Goal: Transaction & Acquisition: Obtain resource

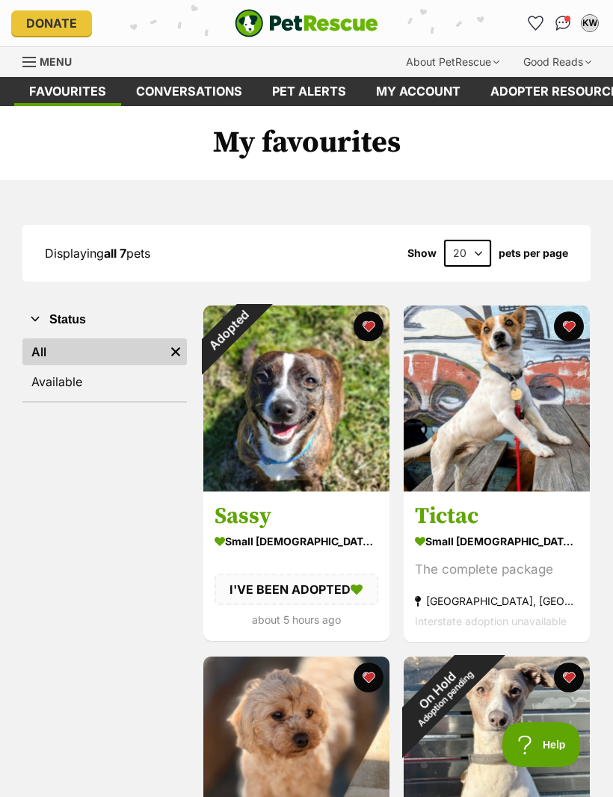
click at [434, 91] on link "My account" at bounding box center [418, 91] width 114 height 29
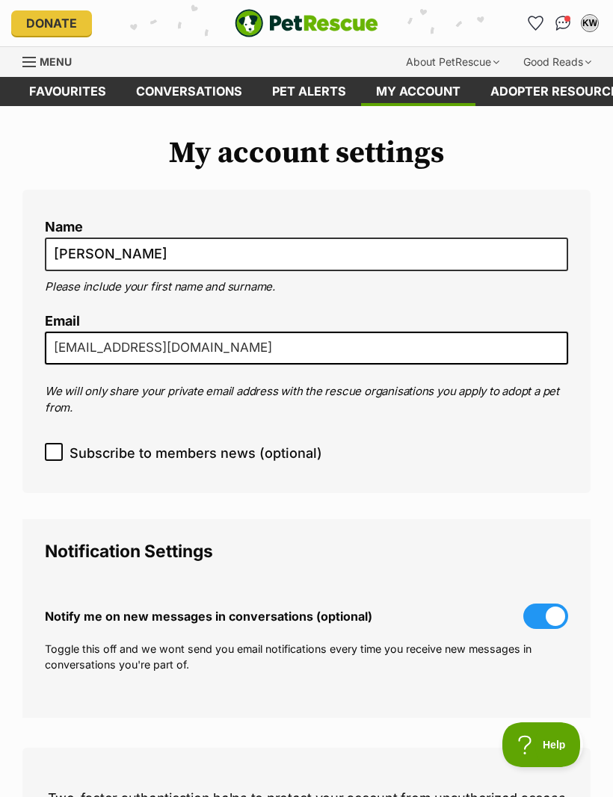
click at [204, 91] on link "Conversations" at bounding box center [189, 91] width 136 height 29
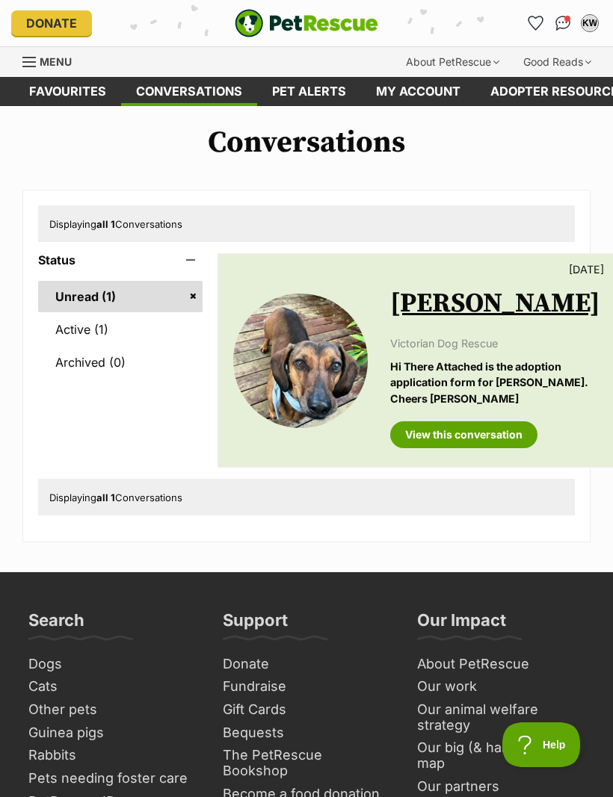
click at [94, 333] on link "Active (1)" at bounding box center [120, 329] width 164 height 31
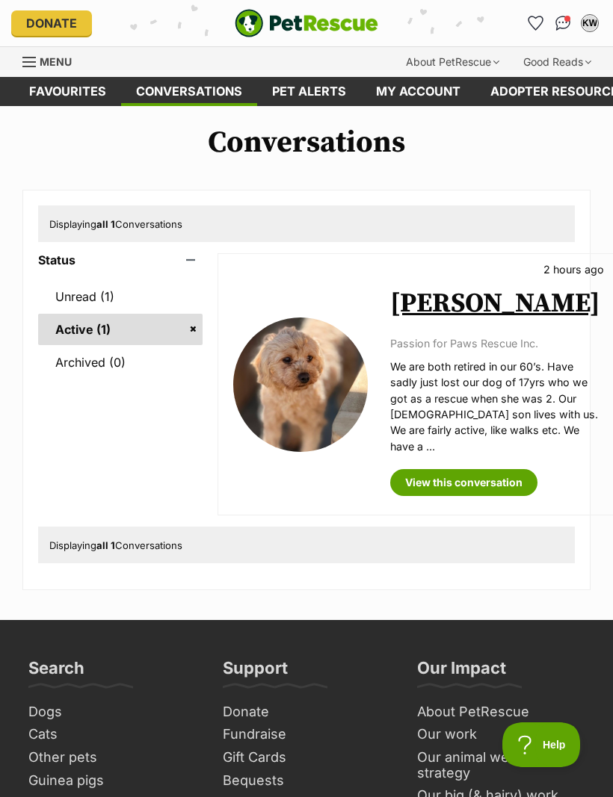
click at [77, 85] on link "Favourites" at bounding box center [67, 91] width 107 height 29
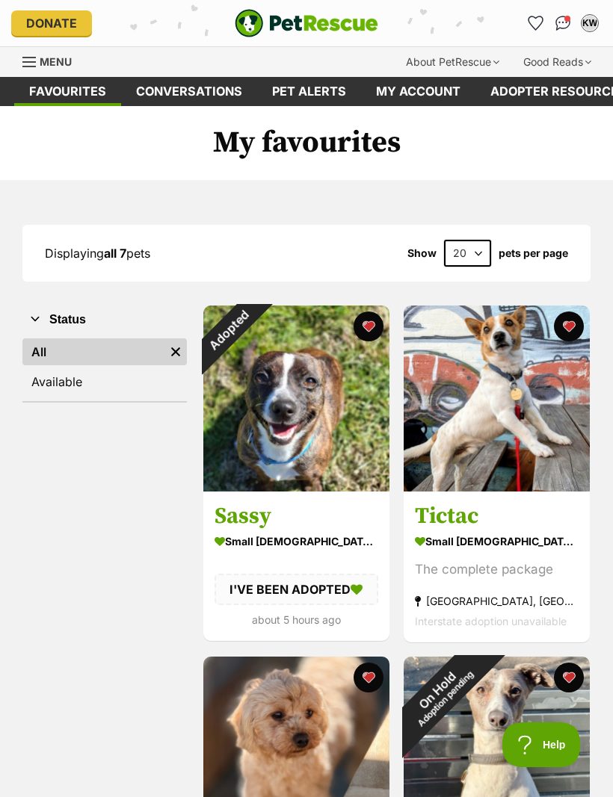
click at [589, 20] on div "KW" at bounding box center [589, 23] width 15 height 15
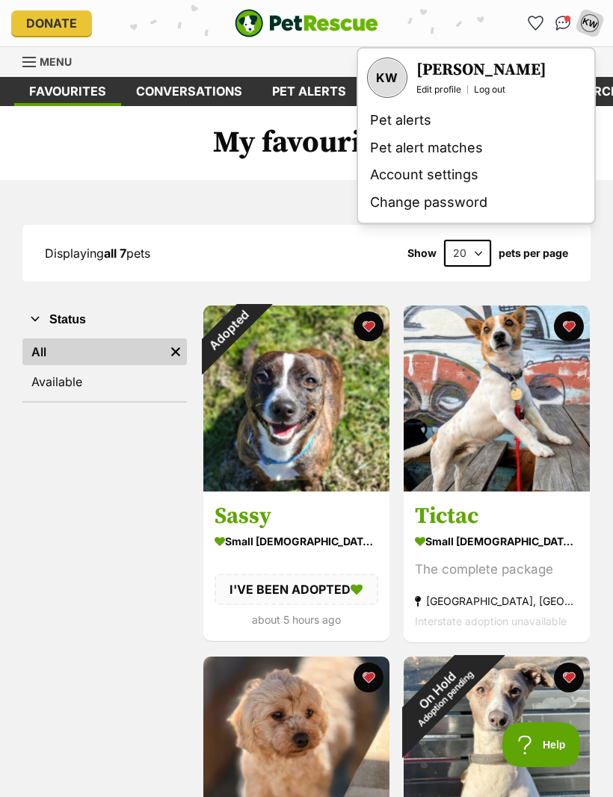
click at [154, 153] on h1 "My favourites" at bounding box center [306, 143] width 613 height 75
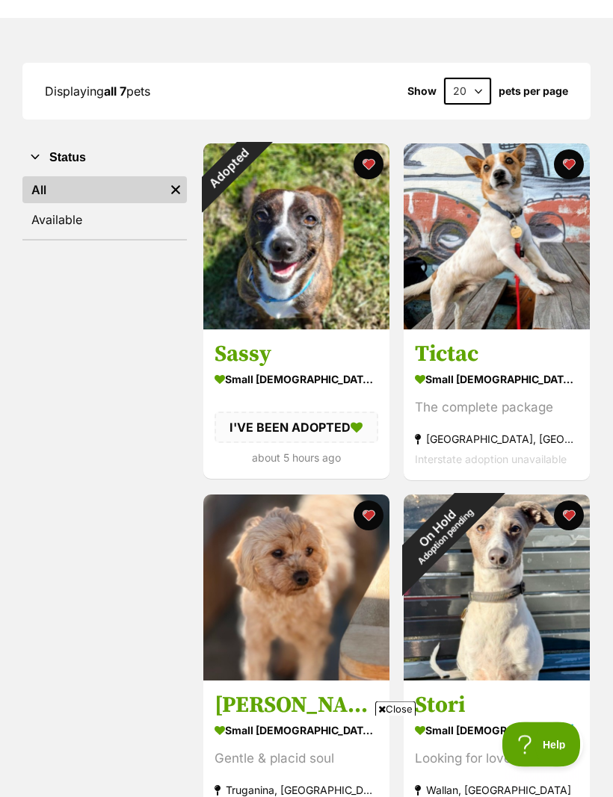
scroll to position [164, 0]
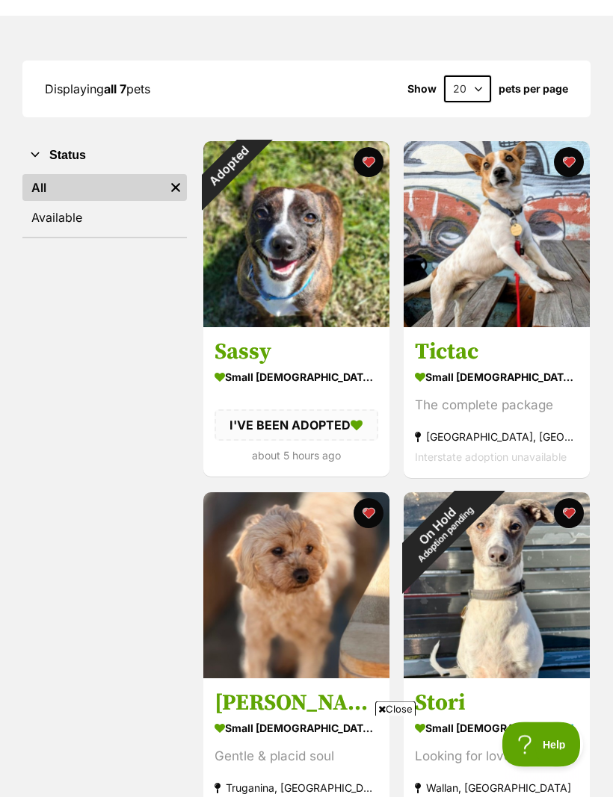
click at [513, 267] on img at bounding box center [496, 235] width 186 height 186
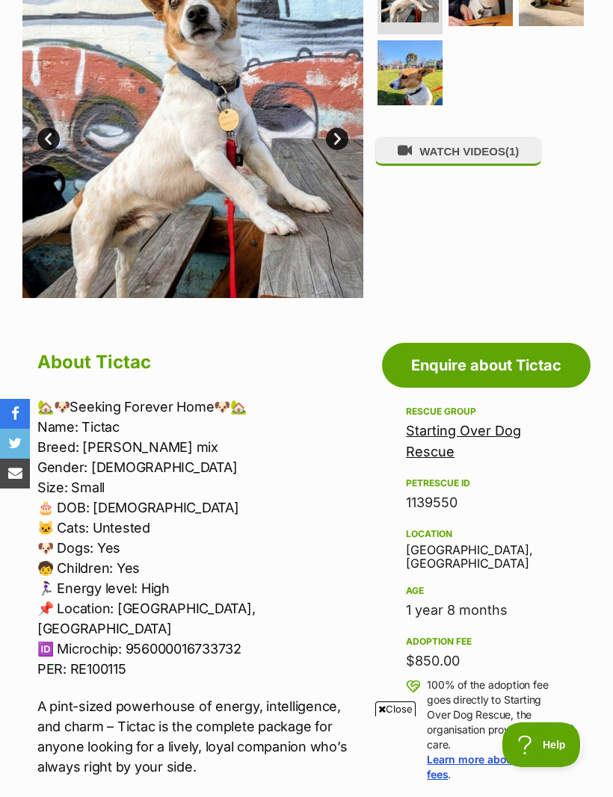
scroll to position [373, 0]
click at [498, 344] on link "Enquire about Tictac" at bounding box center [486, 366] width 208 height 45
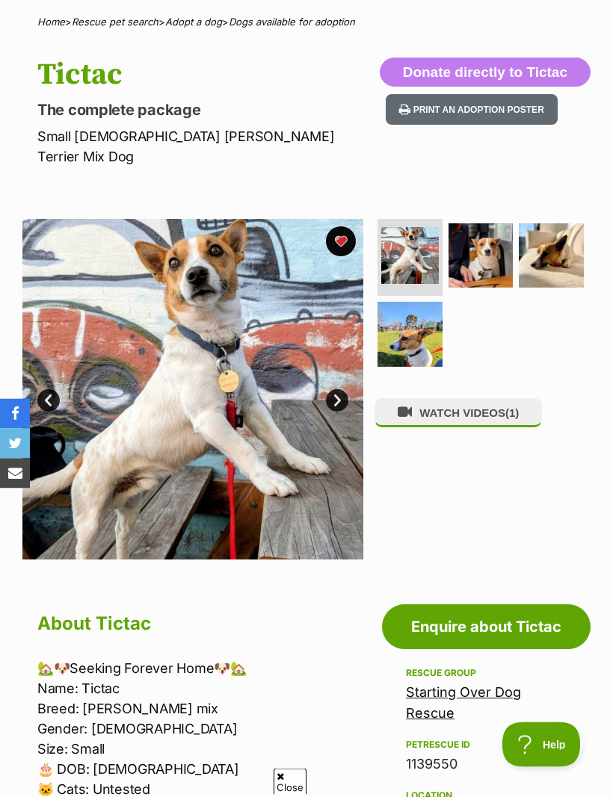
scroll to position [0, 0]
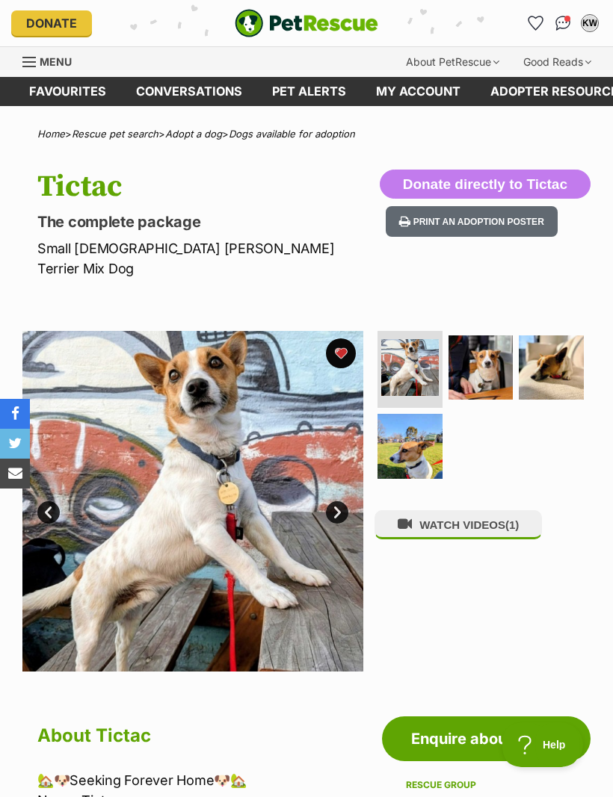
click at [566, 26] on img "Conversations" at bounding box center [563, 23] width 16 height 15
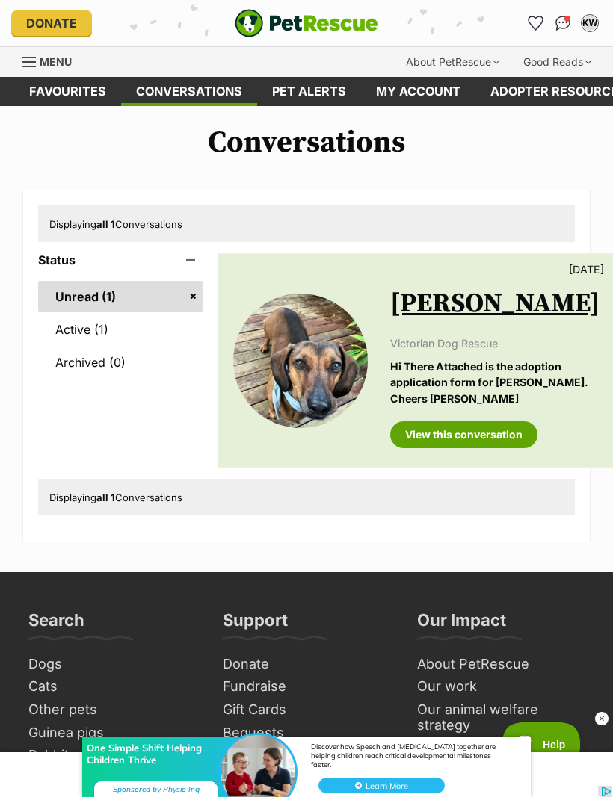
click at [469, 448] on link "View this conversation" at bounding box center [463, 434] width 147 height 27
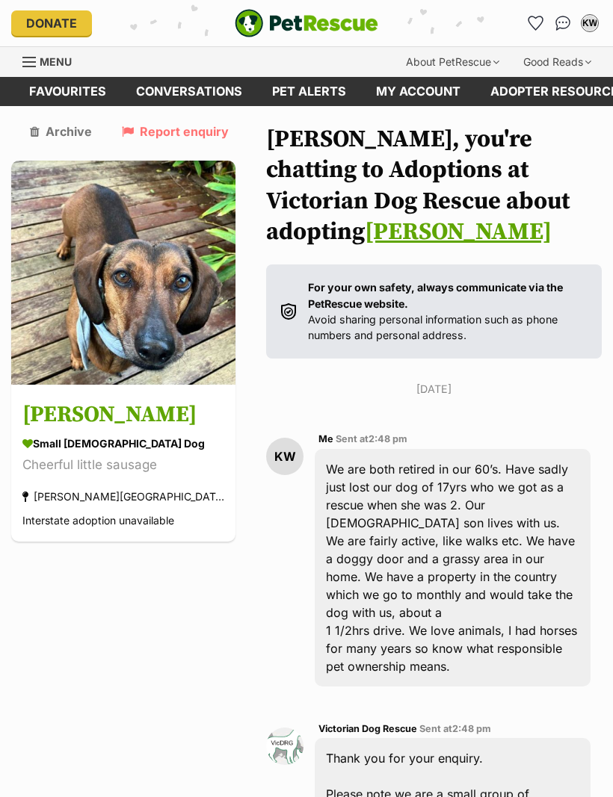
click at [55, 89] on link "Favourites" at bounding box center [67, 91] width 107 height 29
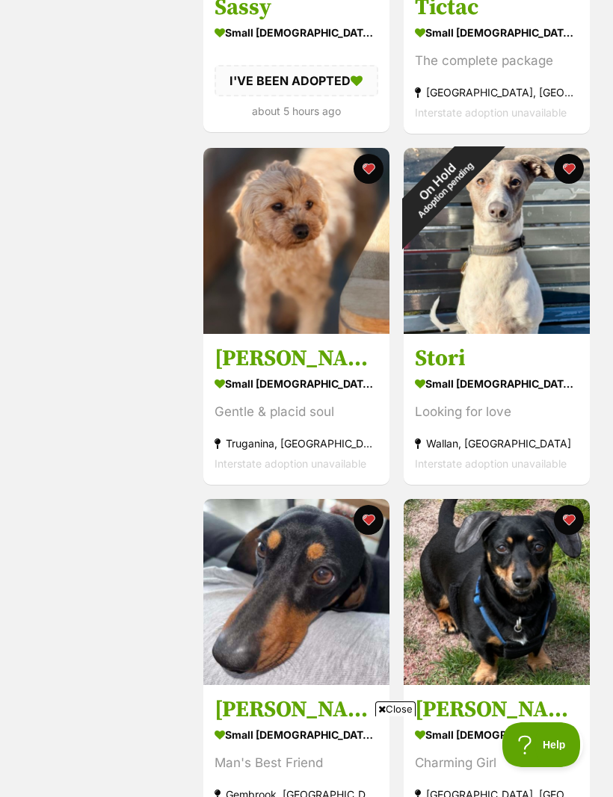
scroll to position [498, 0]
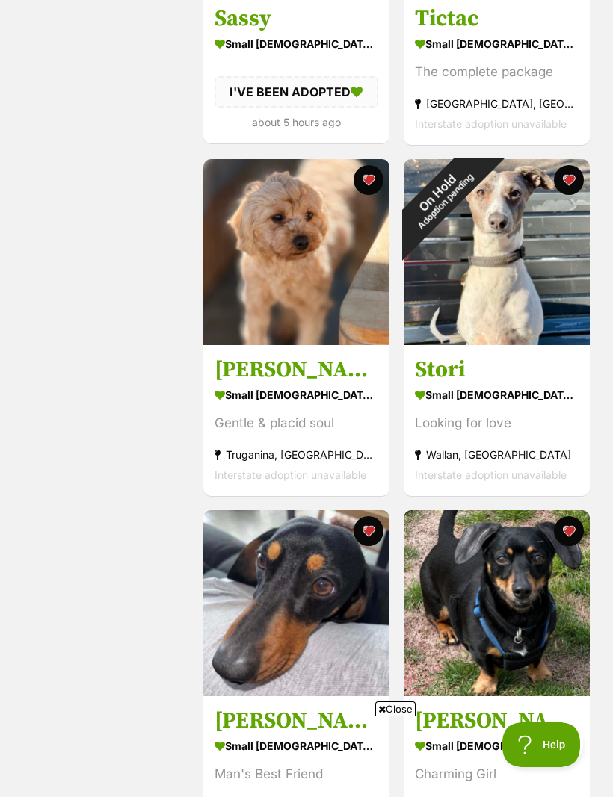
click at [478, 226] on div "On Hold Adoption pending" at bounding box center [440, 196] width 75 height 75
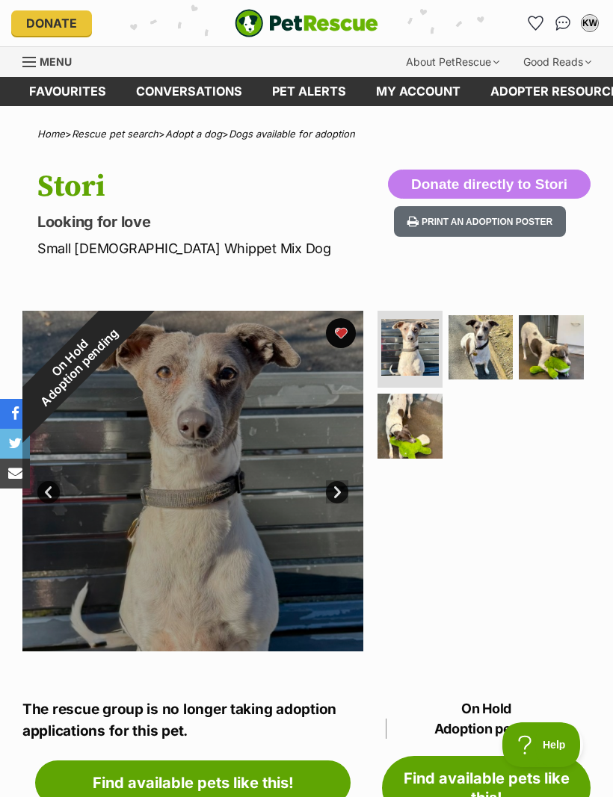
click at [24, 56] on div "Menu" at bounding box center [29, 62] width 15 height 12
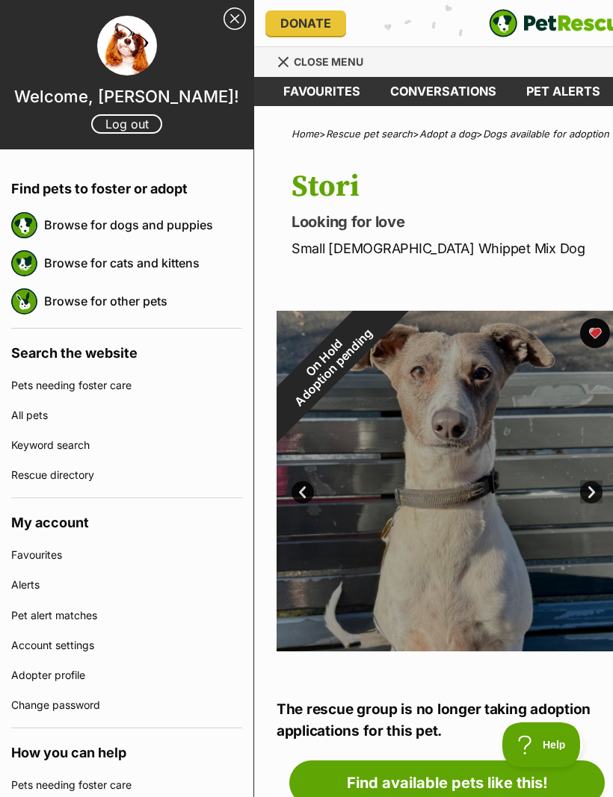
click at [78, 223] on link "Browse for dogs and puppies" at bounding box center [143, 224] width 198 height 31
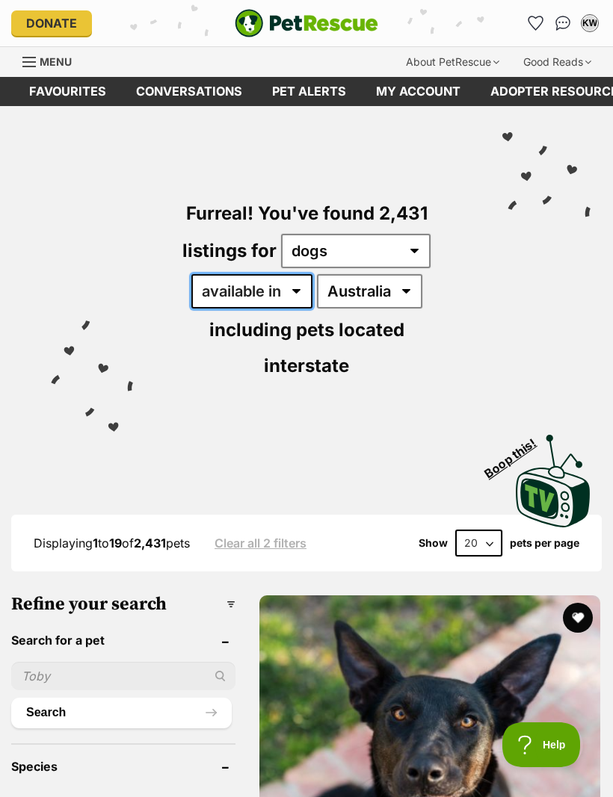
click at [282, 288] on select "available in located in" at bounding box center [251, 291] width 121 height 34
select select "disabled"
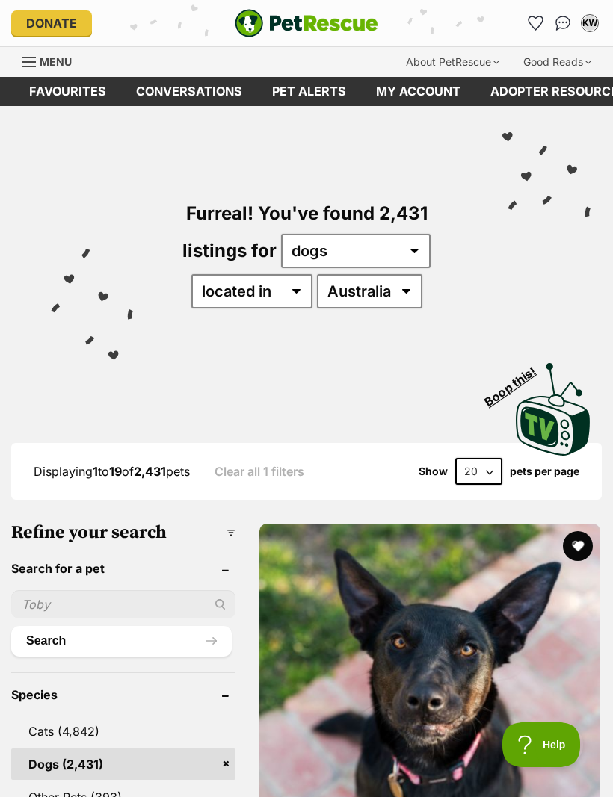
select select "VIC"
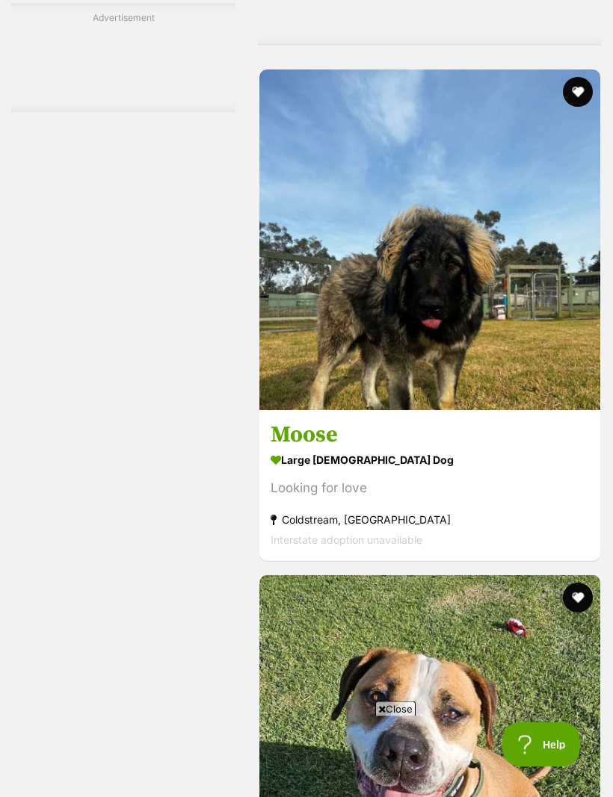
scroll to position [3755, 0]
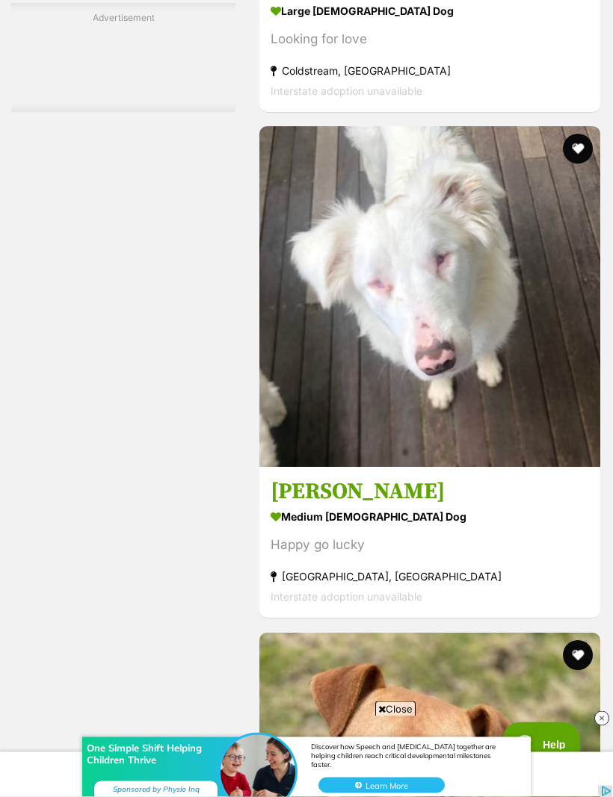
scroll to position [4709, 0]
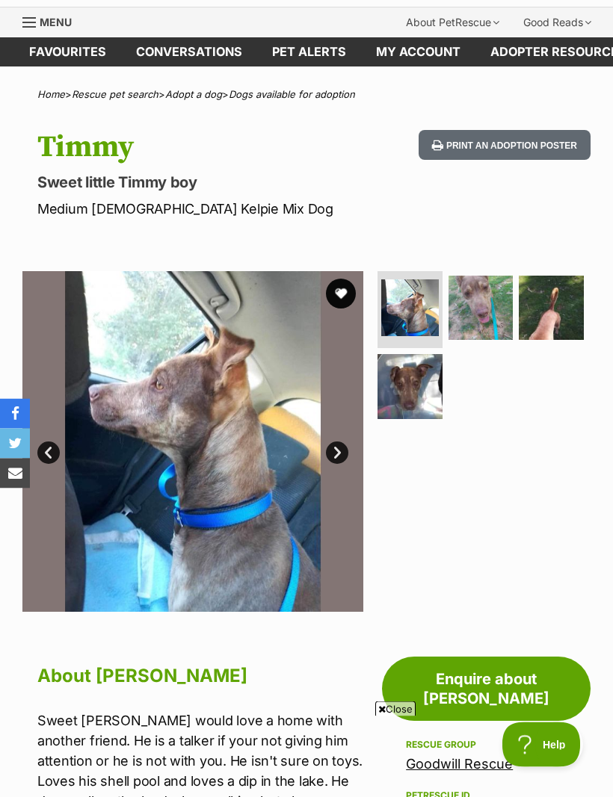
scroll to position [40, 0]
click at [554, 321] on img at bounding box center [551, 308] width 65 height 65
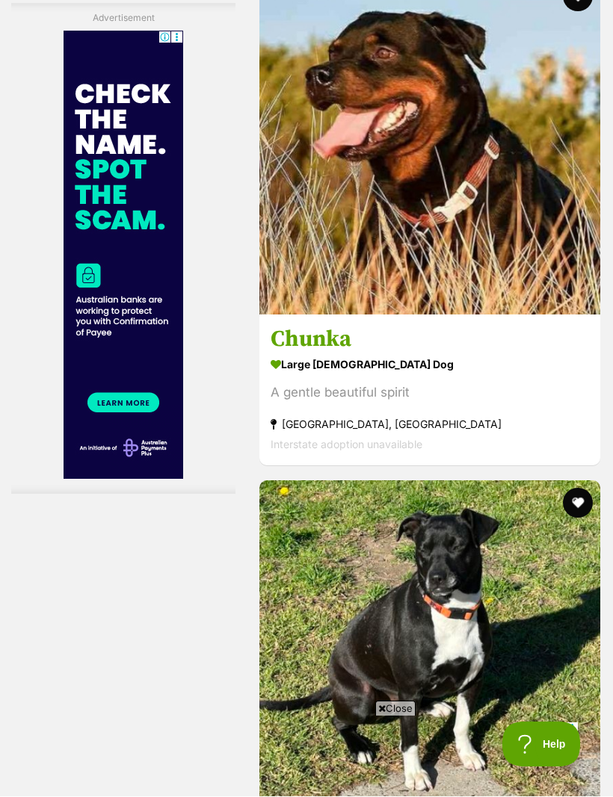
scroll to position [4236, 0]
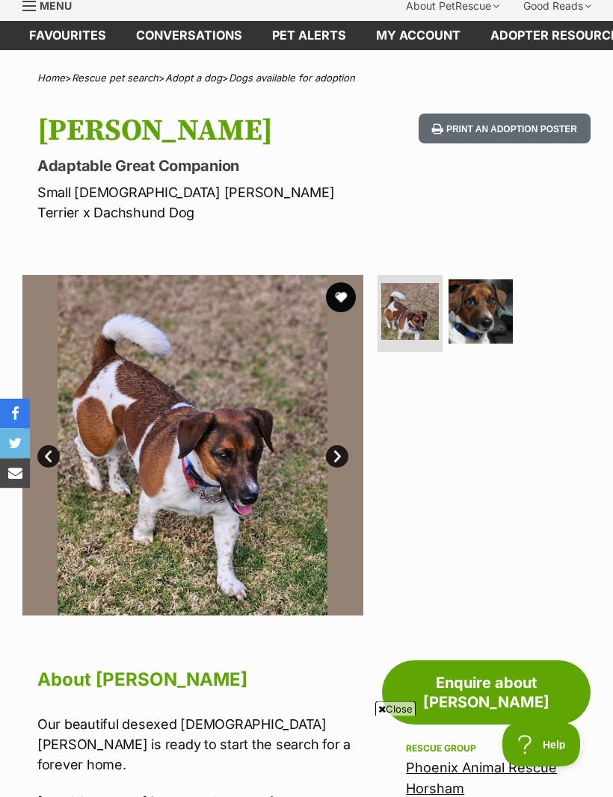
scroll to position [55, 0]
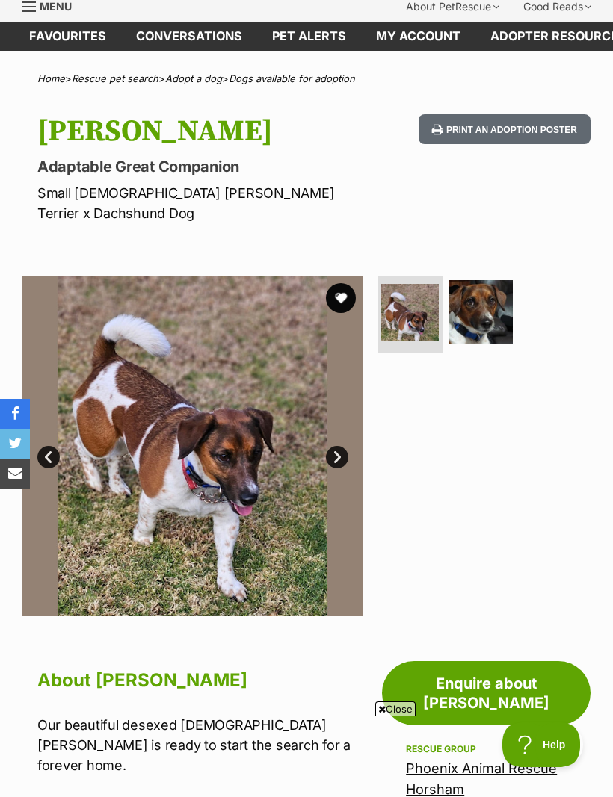
click at [480, 294] on img at bounding box center [480, 312] width 65 height 65
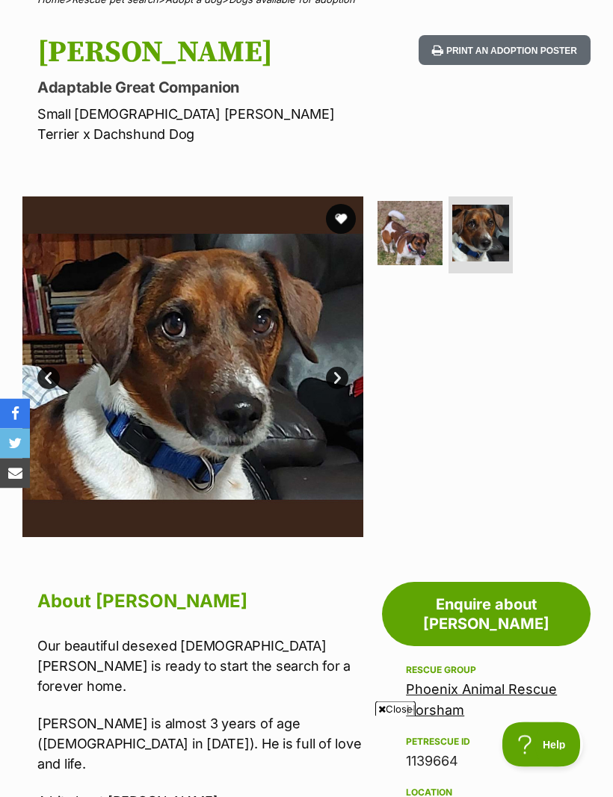
scroll to position [0, 0]
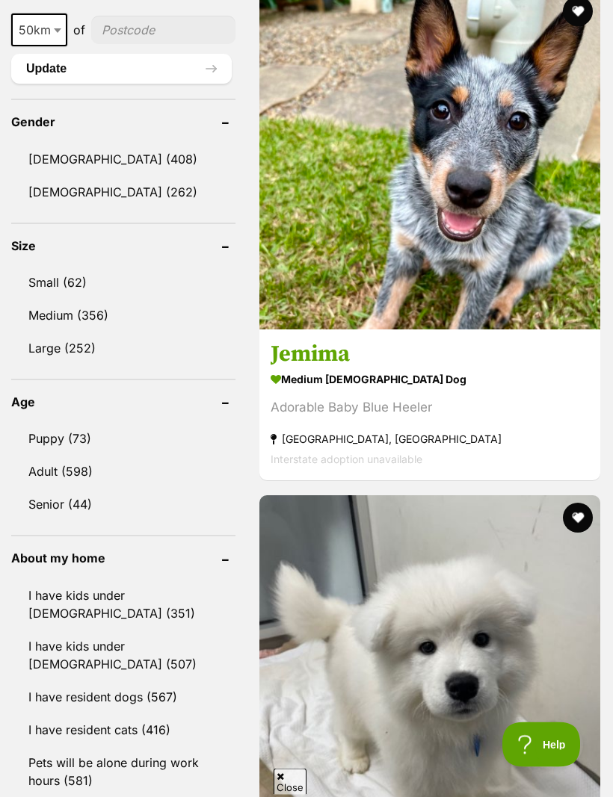
scroll to position [1227, 0]
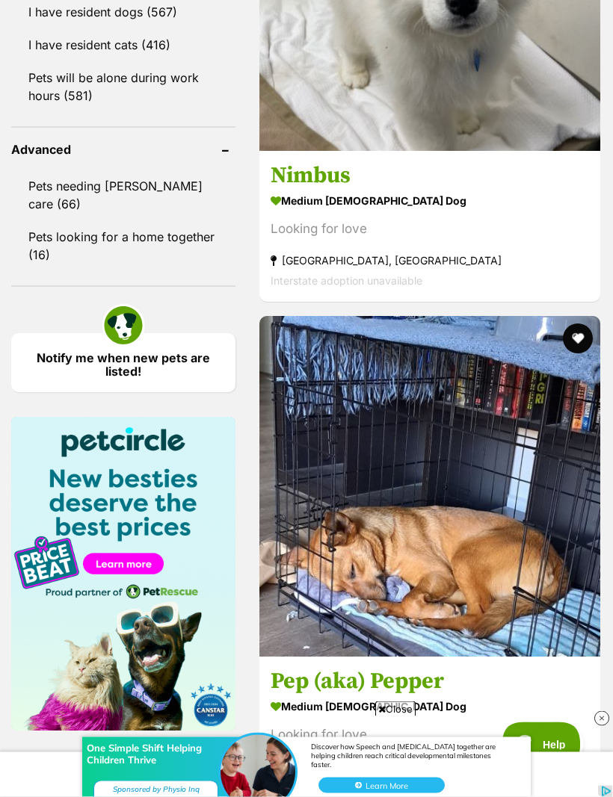
scroll to position [1916, 0]
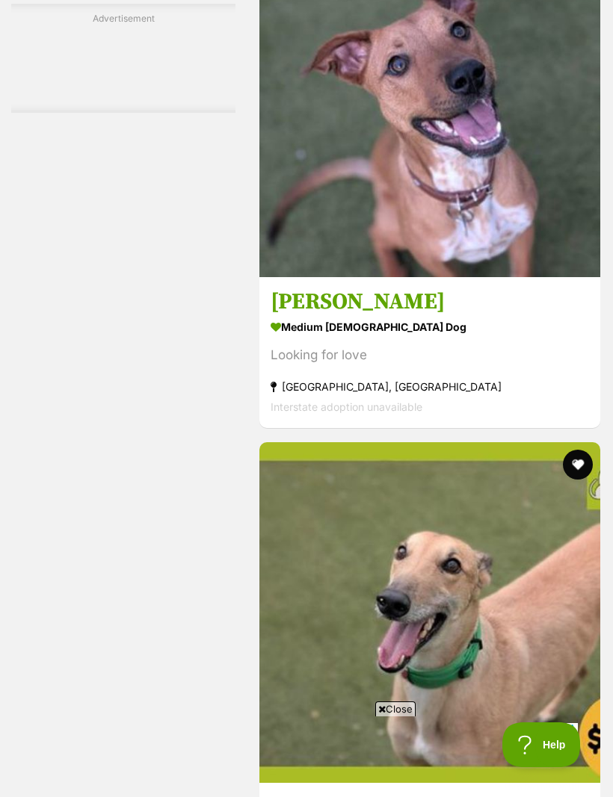
scroll to position [4443, 0]
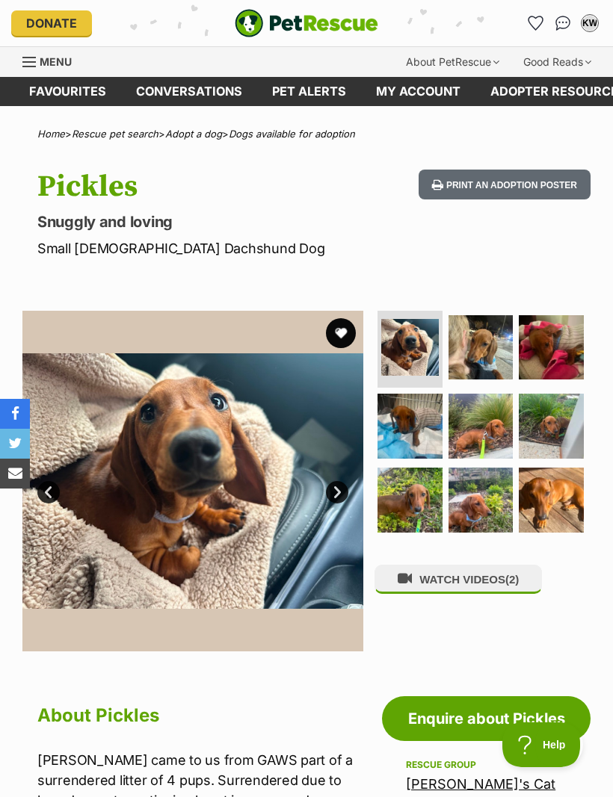
click at [483, 441] on img at bounding box center [480, 426] width 65 height 65
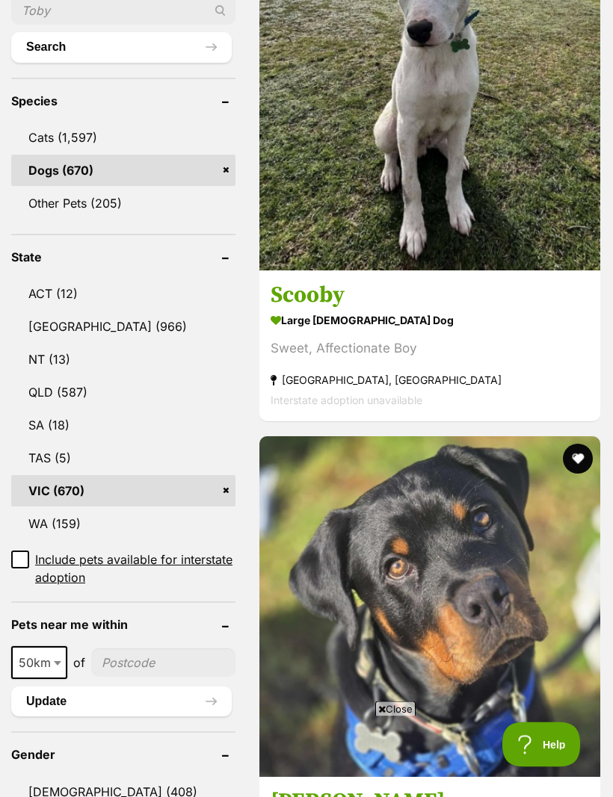
scroll to position [594, 0]
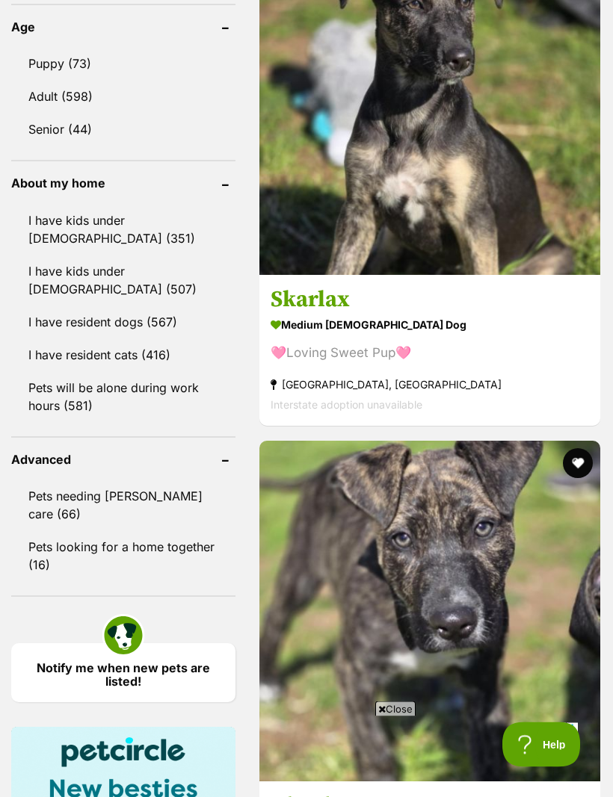
scroll to position [0, 0]
